Goal: Task Accomplishment & Management: Complete application form

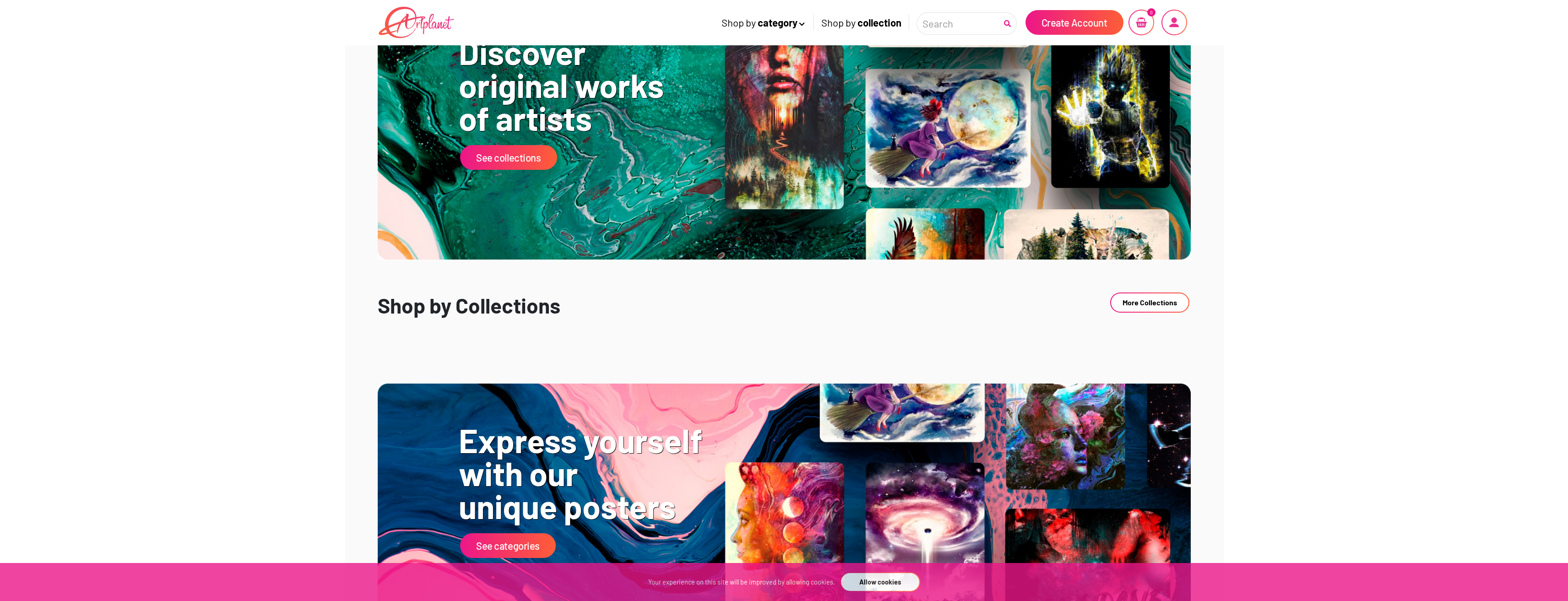
scroll to position [549, 0]
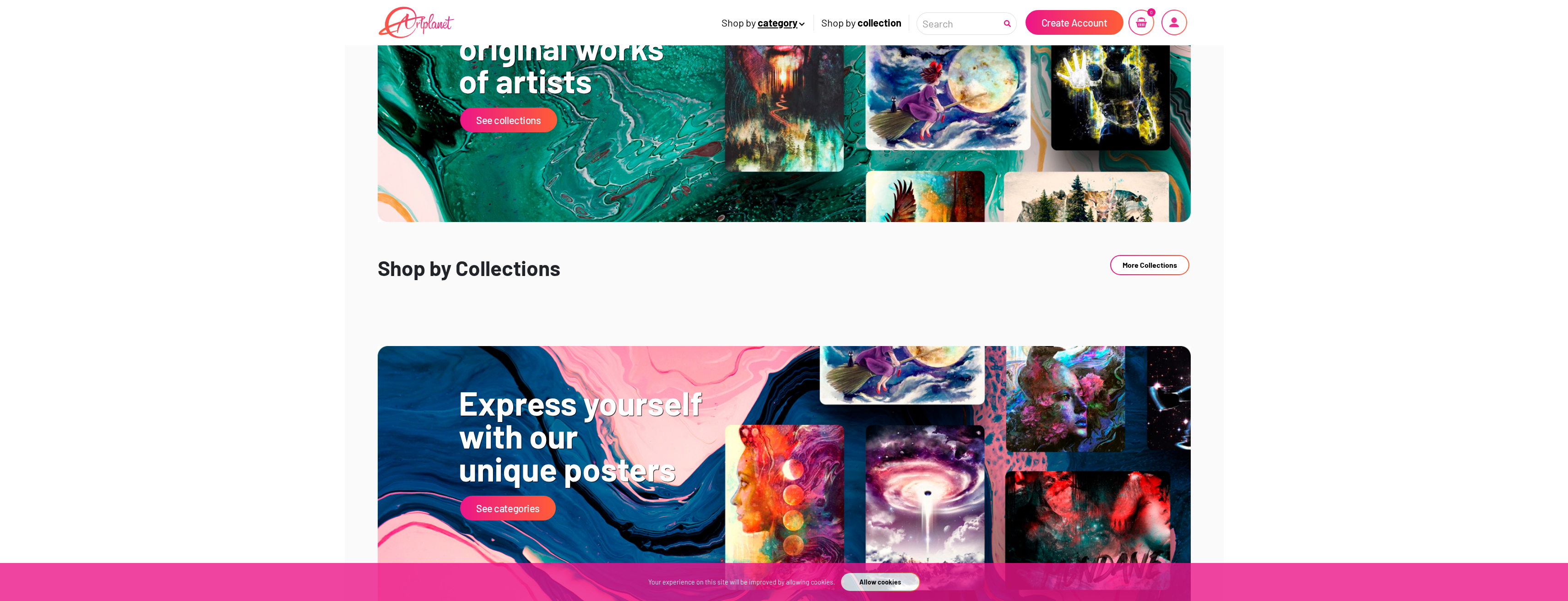
click at [799, 24] on icon at bounding box center [801, 22] width 9 height 10
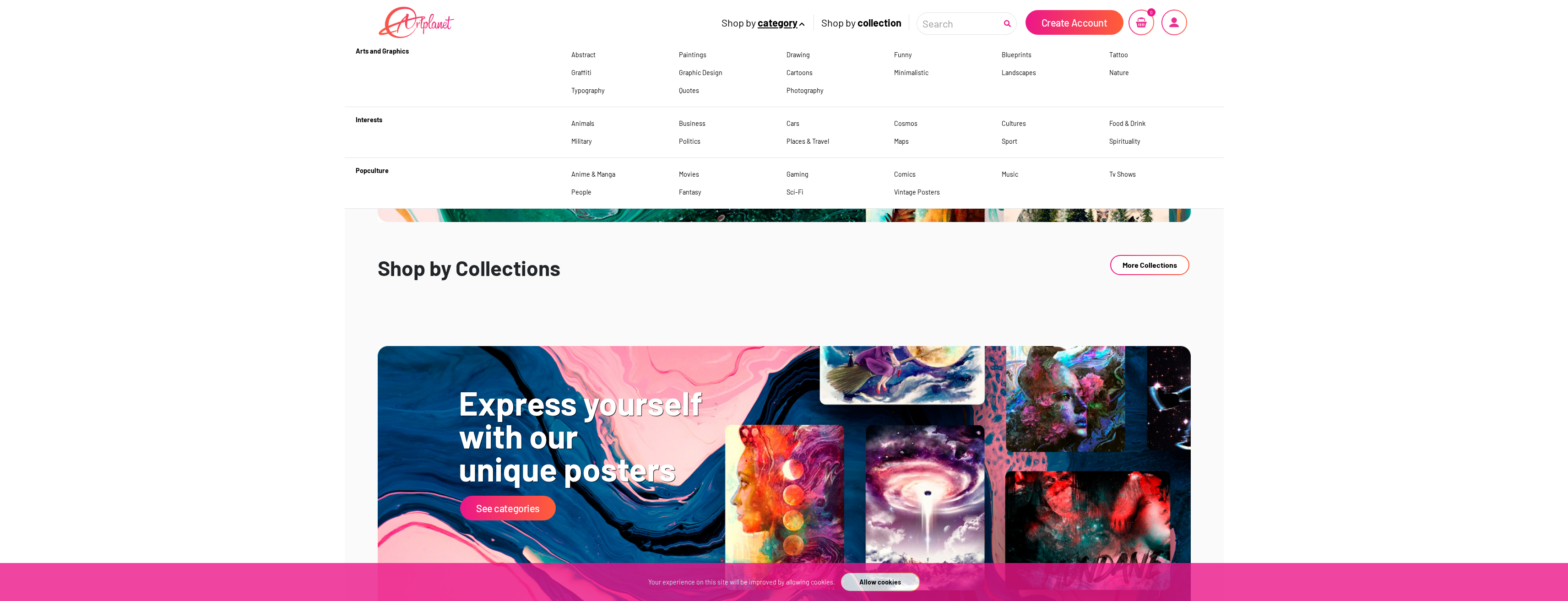
drag, startPoint x: 1273, startPoint y: 173, endPoint x: 1282, endPoint y: 196, distance: 24.7
click at [1275, 174] on body "Shop by category Shop by collection Create Account" at bounding box center [784, 587] width 1568 height 2179
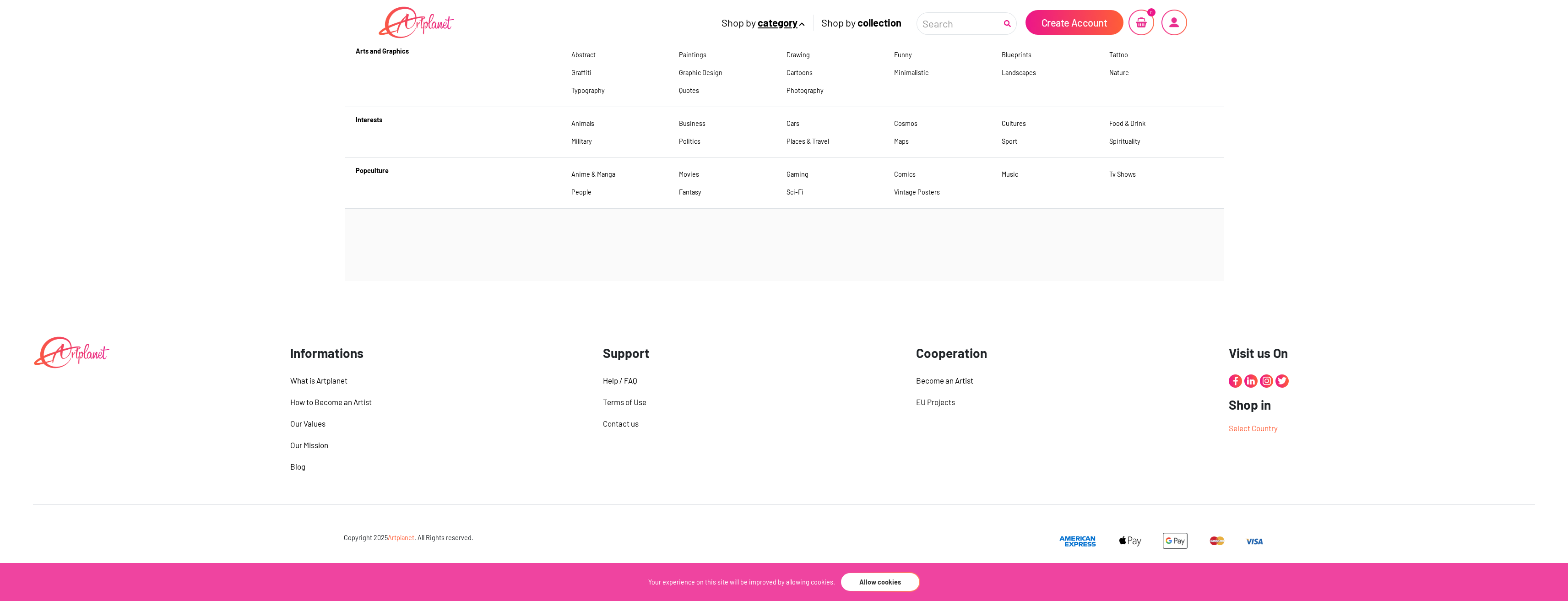
scroll to position [1625, 0]
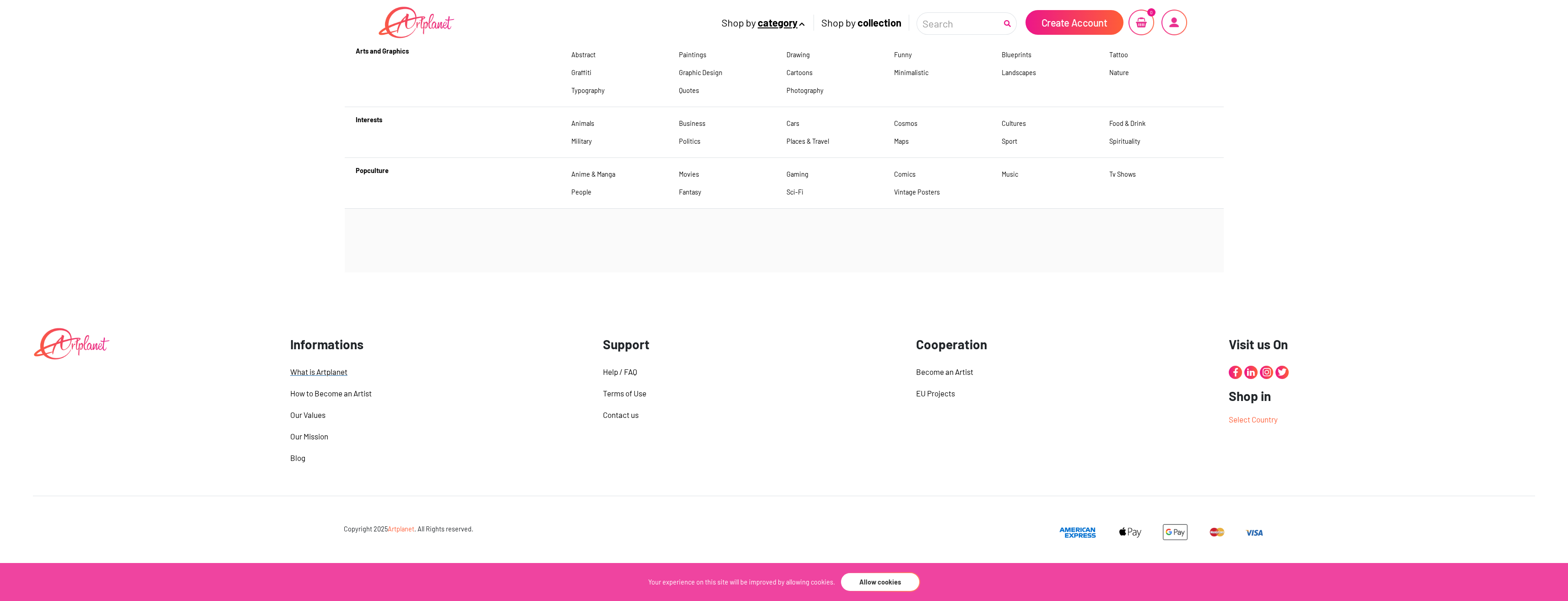
click at [320, 368] on div "What is Artplanet" at bounding box center [440, 372] width 299 height 13
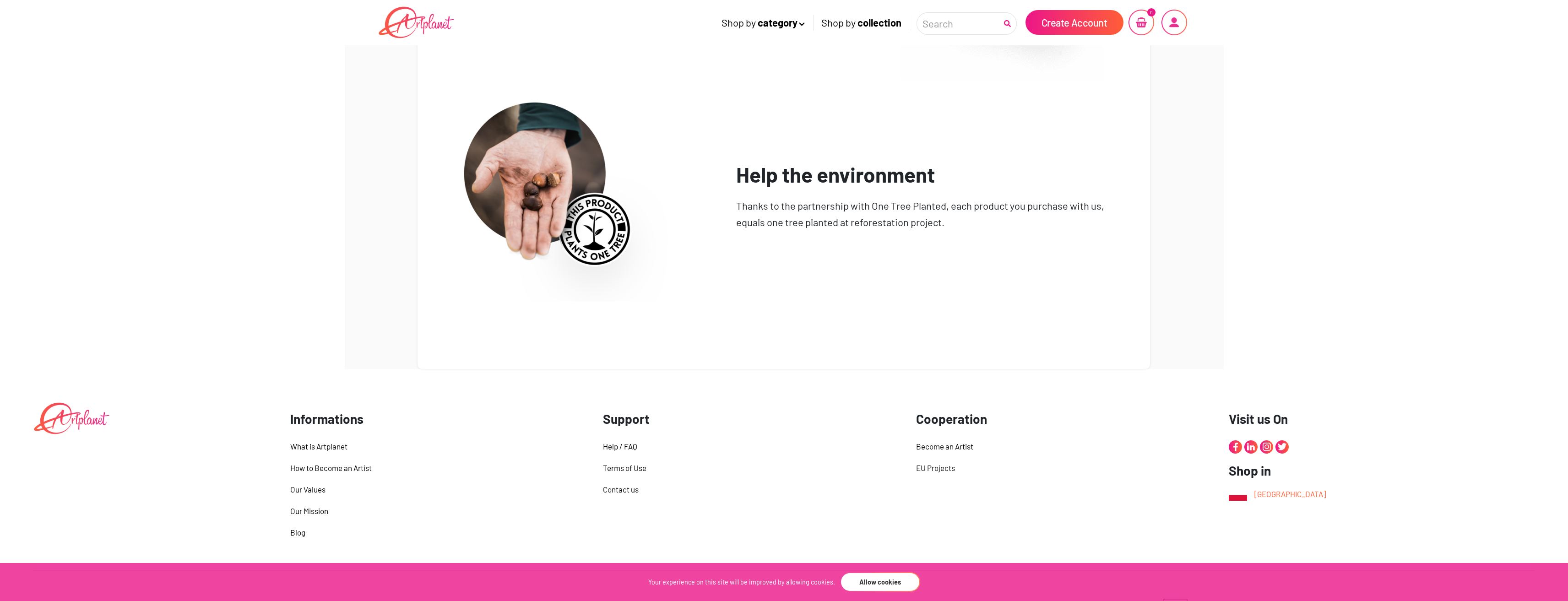
scroll to position [2093, 0]
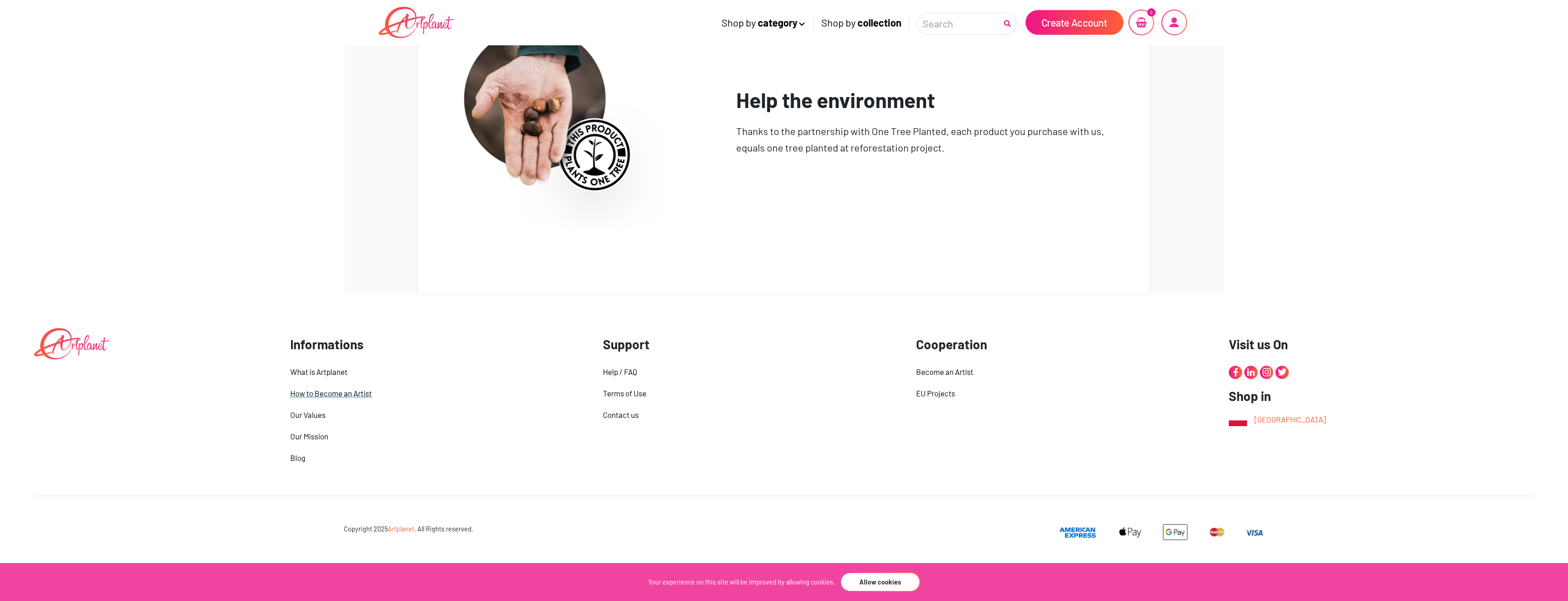
click at [369, 397] on div "How to Become an Artist" at bounding box center [440, 393] width 299 height 13
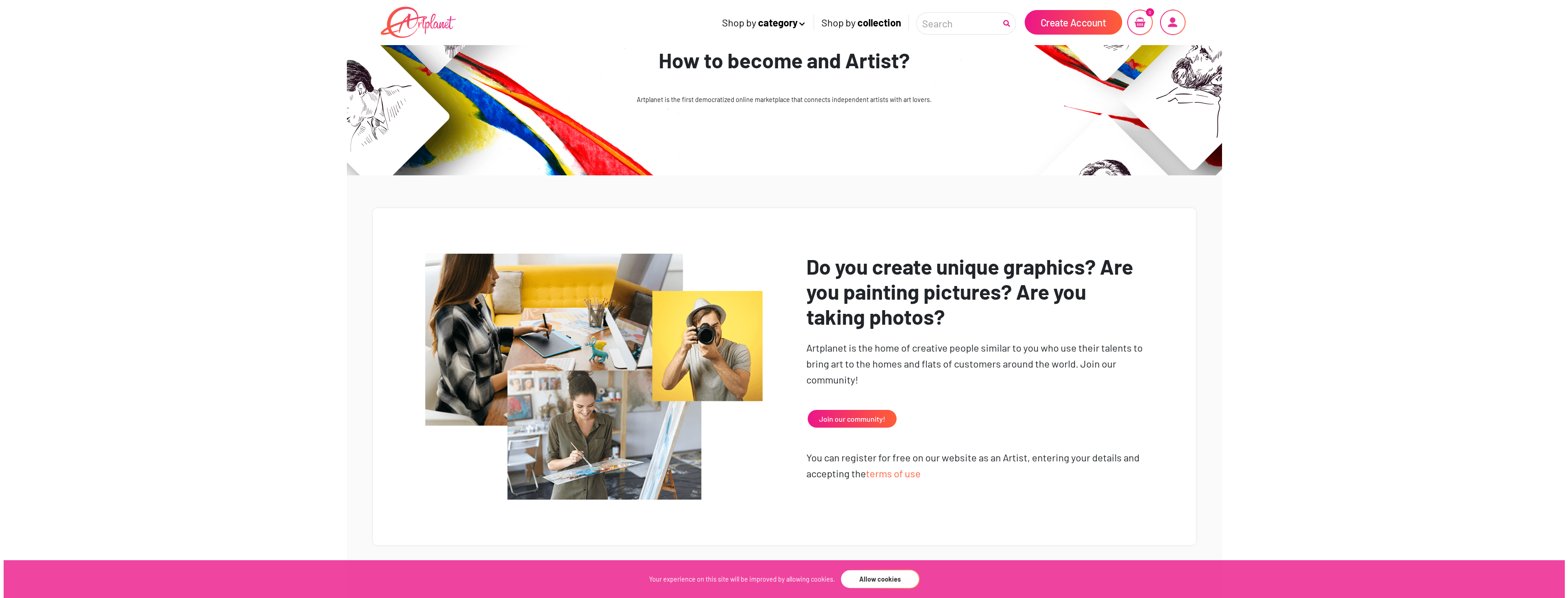
scroll to position [273, 0]
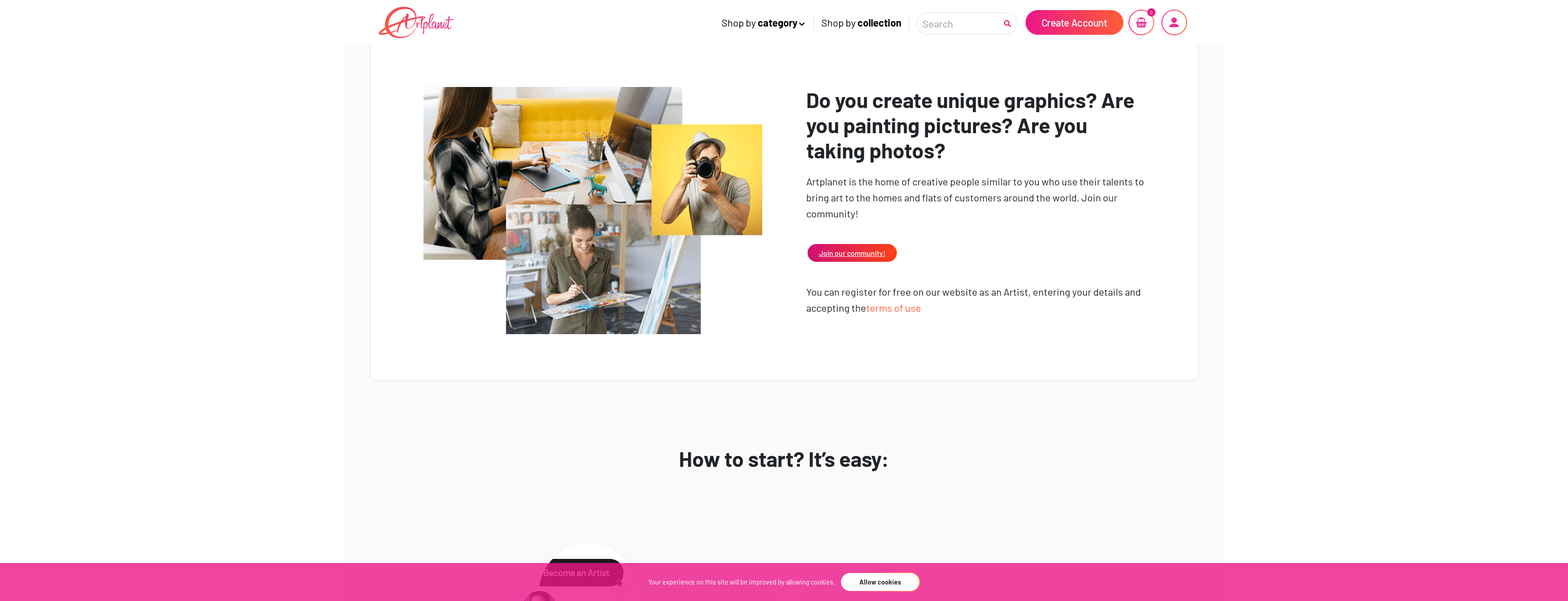
click at [882, 257] on span "Join our community!" at bounding box center [852, 253] width 66 height 9
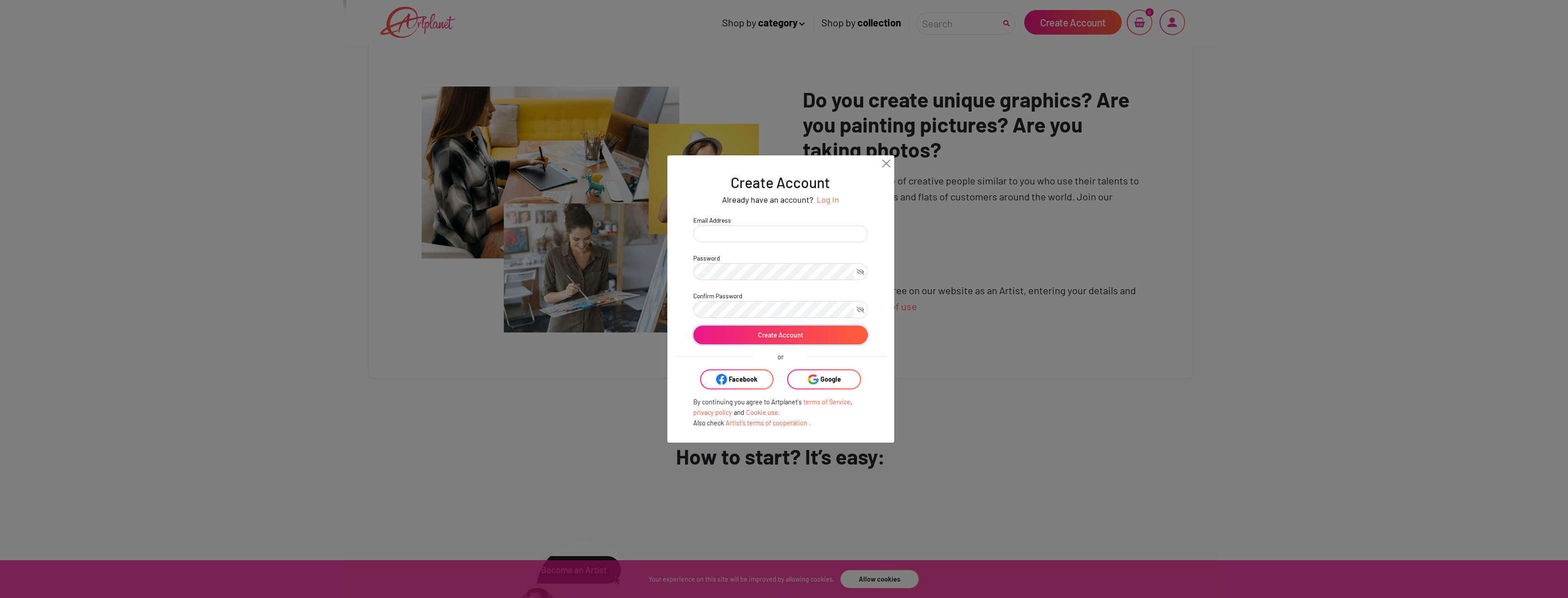
drag, startPoint x: 800, startPoint y: 336, endPoint x: 855, endPoint y: 367, distance: 63.1
click at [854, 367] on form "Create Account Already have an account? Log in Email Address Password Confirm P…" at bounding box center [781, 301] width 213 height 255
click at [849, 378] on link "Google" at bounding box center [824, 380] width 74 height 20
